Goal: Task Accomplishment & Management: Use online tool/utility

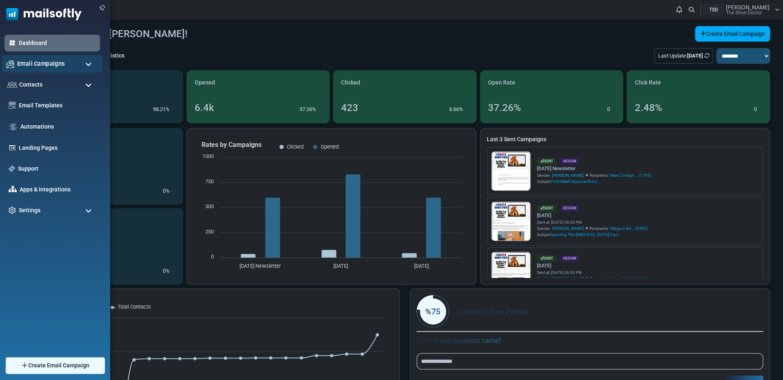
click at [54, 64] on span "Email Campaigns" at bounding box center [41, 63] width 48 height 9
click at [92, 65] on div "Email Campaigns" at bounding box center [52, 64] width 100 height 18
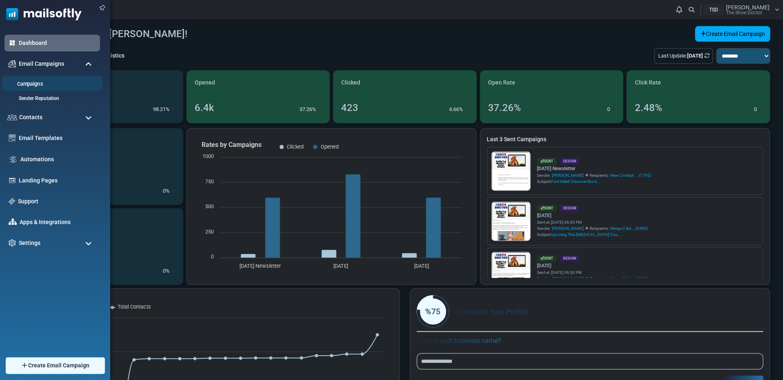
click at [18, 84] on link "Campaigns" at bounding box center [51, 84] width 98 height 8
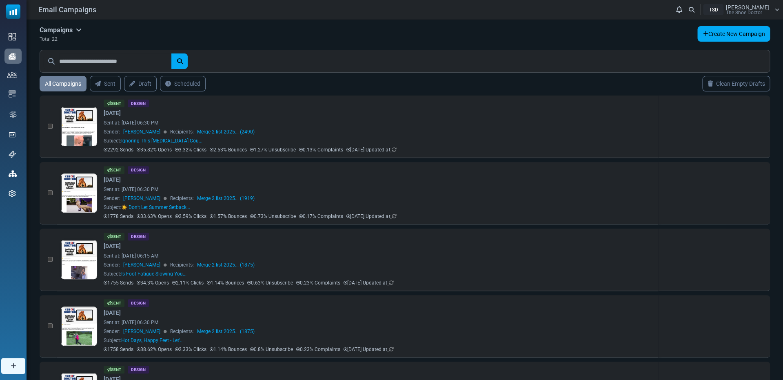
click at [751, 9] on span "Russell Pate" at bounding box center [748, 7] width 44 height 6
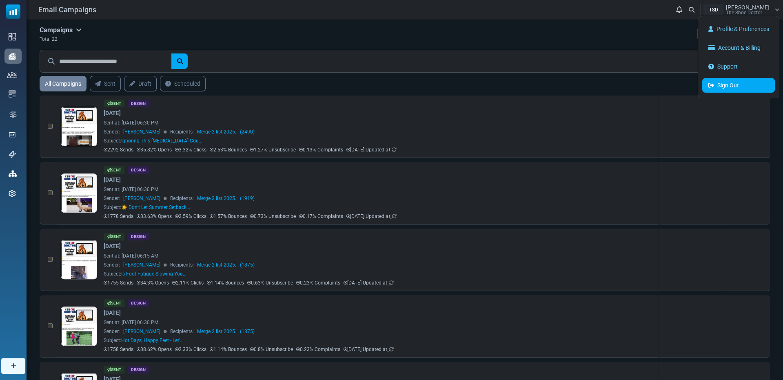
click at [723, 86] on link "Sign Out" at bounding box center [739, 85] width 73 height 15
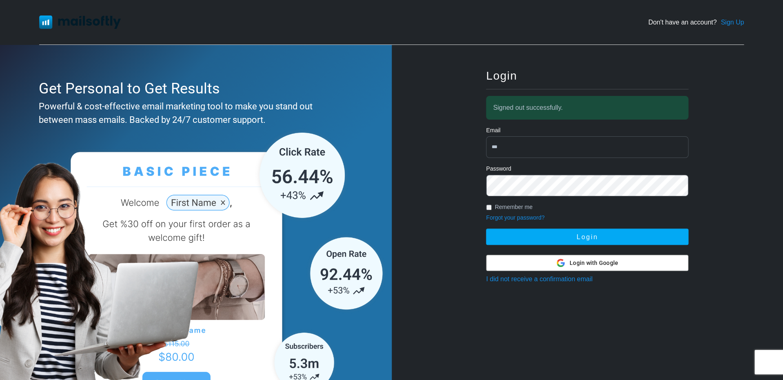
type input "**********"
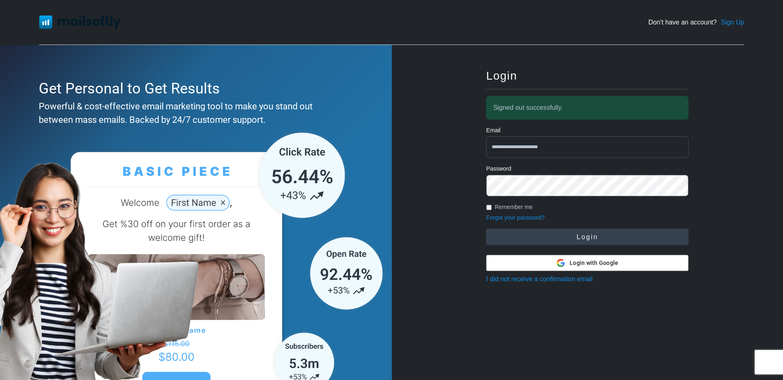
click at [562, 235] on button "Login" at bounding box center [587, 237] width 202 height 16
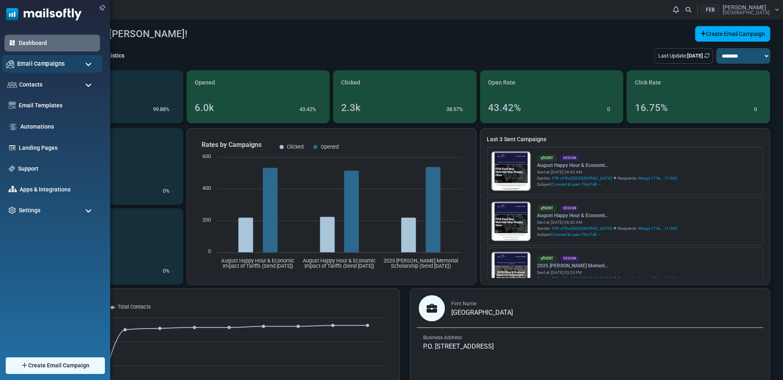
click at [32, 62] on span "Email Campaigns" at bounding box center [41, 63] width 48 height 9
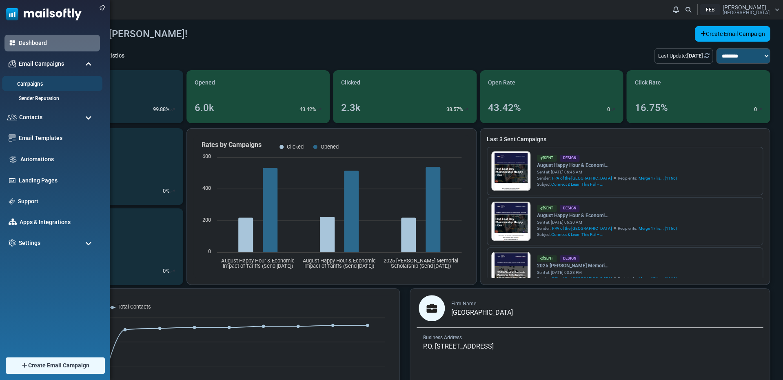
click at [33, 85] on link "Campaigns" at bounding box center [51, 84] width 98 height 8
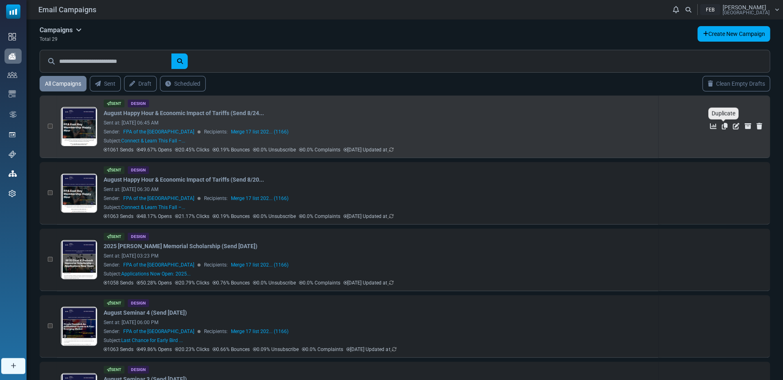
click at [725, 126] on icon "Duplicate" at bounding box center [725, 126] width 6 height 7
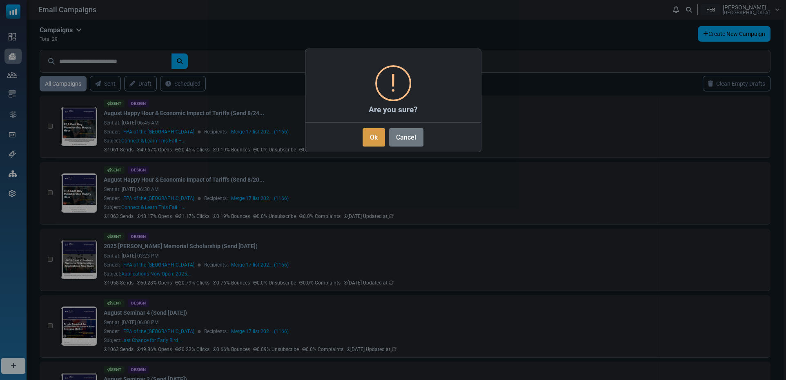
click at [375, 139] on button "Ok" at bounding box center [373, 137] width 22 height 18
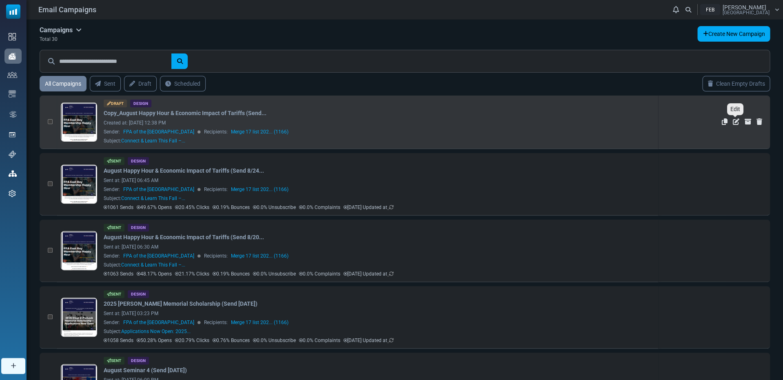
click at [736, 121] on icon "Edit" at bounding box center [736, 121] width 7 height 7
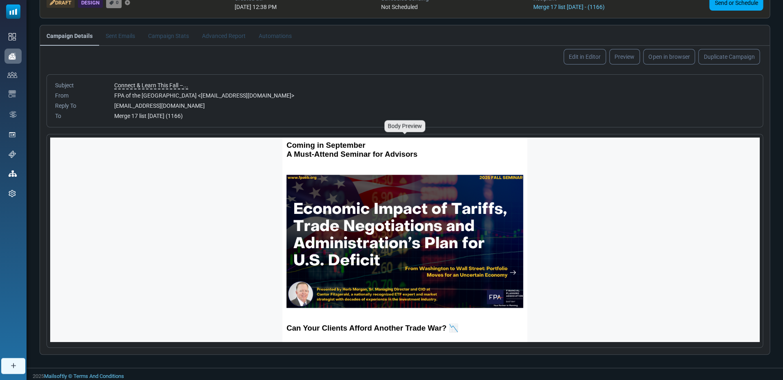
scroll to position [447, 0]
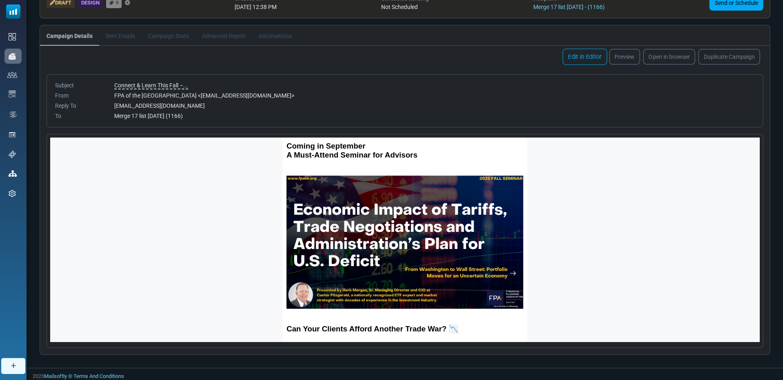
click at [587, 52] on link "Edit in Editor" at bounding box center [585, 57] width 44 height 16
